Goal: Navigation & Orientation: Find specific page/section

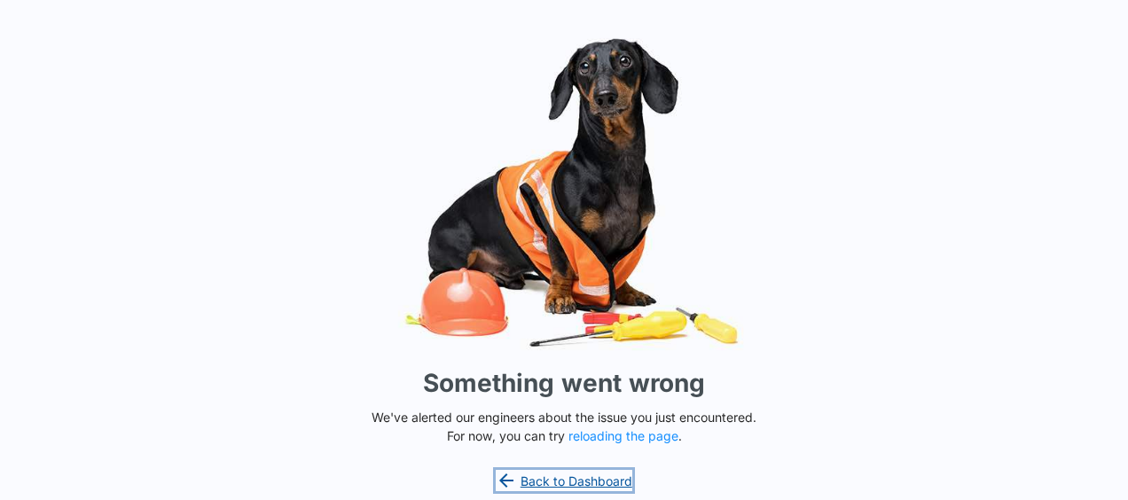
click at [571, 479] on link "Back to Dashboard" at bounding box center [564, 480] width 137 height 21
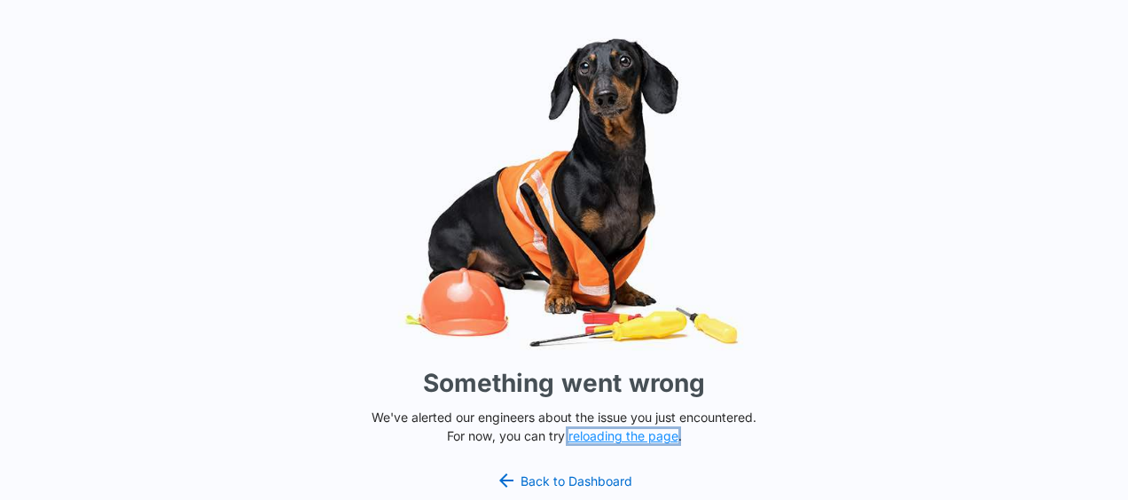
click at [593, 437] on button "reloading the page" at bounding box center [624, 436] width 110 height 14
